Goal: Check status: Check status

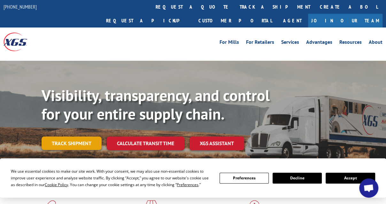
click at [49, 136] on link "Track shipment" at bounding box center [71, 142] width 60 height 13
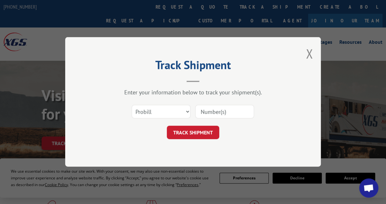
click at [197, 113] on input at bounding box center [224, 111] width 59 height 13
type input "10082025"
click at [190, 128] on button "TRACK SHIPMENT" at bounding box center [193, 132] width 52 height 13
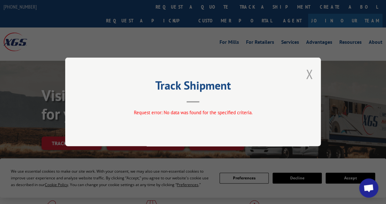
click at [307, 79] on button "Close modal" at bounding box center [308, 73] width 7 height 17
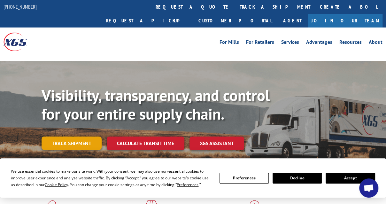
click at [72, 136] on link "Track shipment" at bounding box center [71, 142] width 60 height 13
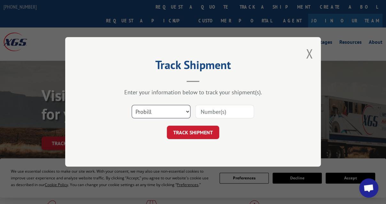
click at [187, 110] on select "Select category... Probill BOL PO" at bounding box center [161, 111] width 59 height 13
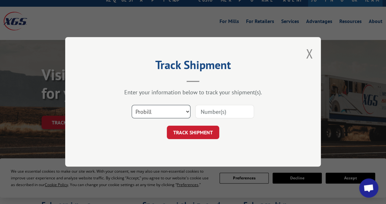
scroll to position [32, 0]
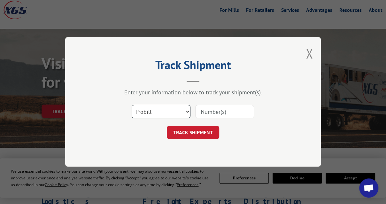
click at [186, 117] on select "Select category... Probill BOL PO" at bounding box center [161, 111] width 59 height 13
select select "po"
click at [132, 105] on select "Select category... Probill BOL PO" at bounding box center [161, 111] width 59 height 13
click at [210, 112] on input at bounding box center [224, 111] width 59 height 13
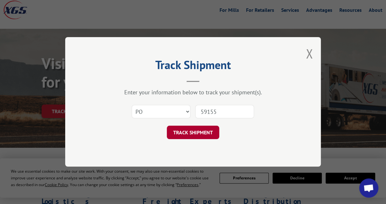
type input "59155"
click at [190, 135] on button "TRACK SHIPMENT" at bounding box center [193, 132] width 52 height 13
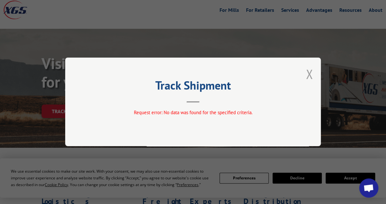
click at [307, 76] on button "Close modal" at bounding box center [308, 73] width 7 height 17
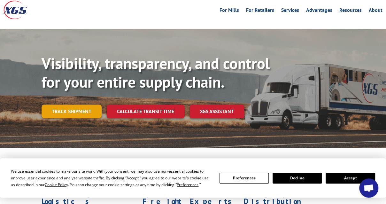
click at [76, 104] on link "Track shipment" at bounding box center [71, 110] width 60 height 13
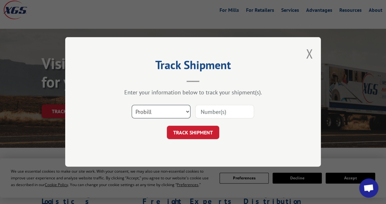
click at [184, 110] on select "Select category... Probill BOL PO" at bounding box center [161, 111] width 59 height 13
select select "bol"
click at [132, 105] on select "Select category... Probill BOL PO" at bounding box center [161, 111] width 59 height 13
click at [209, 114] on input at bounding box center [224, 111] width 59 height 13
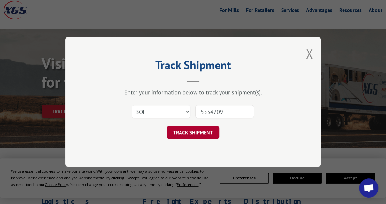
type input "5554709"
click at [205, 132] on button "TRACK SHIPMENT" at bounding box center [193, 132] width 52 height 13
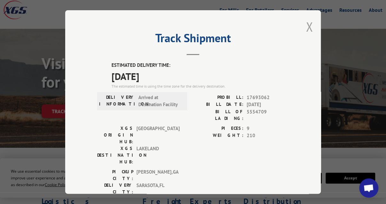
click at [308, 24] on button "Close modal" at bounding box center [308, 26] width 7 height 17
